Goal: Task Accomplishment & Management: Manage account settings

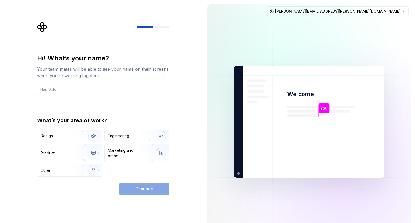
click at [138, 89] on input "text" at bounding box center [103, 89] width 132 height 12
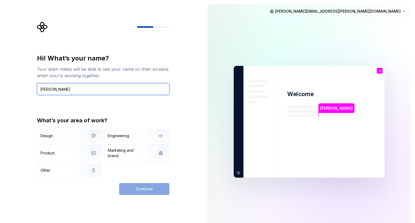
type input "[PERSON_NAME]"
click at [159, 110] on div "Hi! What’s your name? Your team mates will be able to see your name on their sc…" at bounding box center [103, 115] width 132 height 123
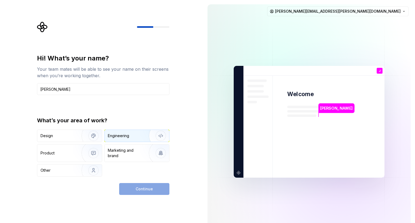
click at [133, 139] on div "Engineering" at bounding box center [136, 136] width 65 height 12
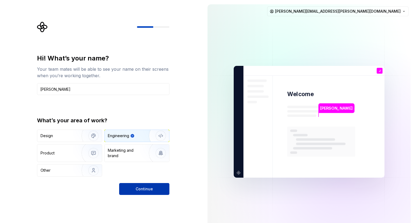
click at [139, 187] on span "Continue" at bounding box center [143, 188] width 17 height 5
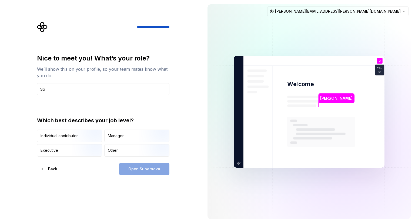
type input "S"
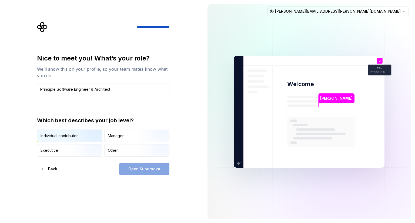
type input "Principle Software Engineer & Architect"
click at [95, 137] on img "button" at bounding box center [89, 142] width 35 height 36
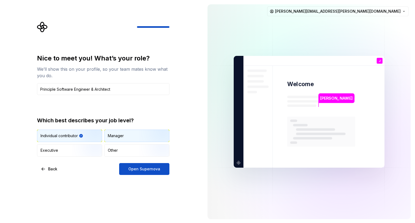
click at [117, 136] on div "Manager" at bounding box center [116, 135] width 16 height 5
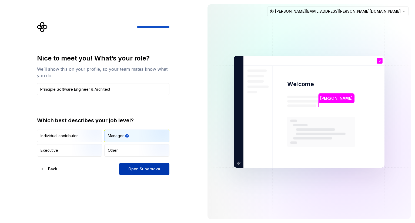
click at [134, 171] on span "Open Supernova" at bounding box center [144, 168] width 32 height 5
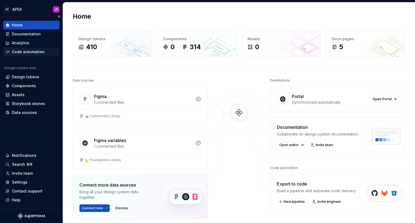
click at [39, 53] on div "Code automation" at bounding box center [28, 51] width 33 height 5
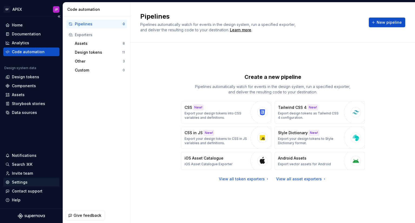
click at [28, 181] on div "Settings" at bounding box center [31, 181] width 52 height 5
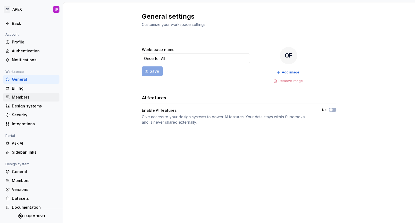
click at [39, 95] on div "Members" at bounding box center [34, 96] width 45 height 5
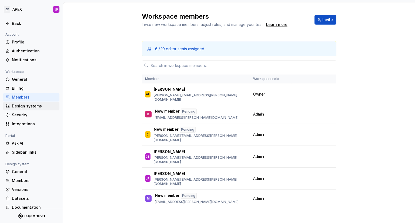
click at [26, 107] on div "Design systems" at bounding box center [34, 105] width 45 height 5
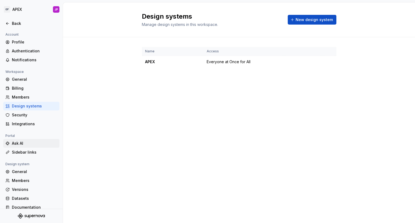
click at [23, 143] on div "Ask AI" at bounding box center [34, 143] width 45 height 5
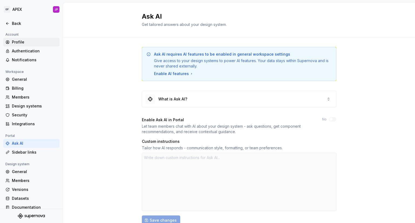
click at [28, 43] on div "Profile" at bounding box center [34, 41] width 45 height 5
